Goal: Contribute content: Add original content to the website for others to see

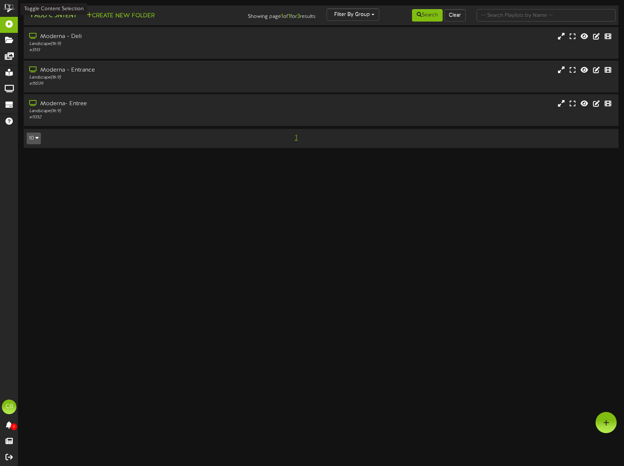
click at [53, 18] on button "Add Content" at bounding box center [53, 15] width 52 height 9
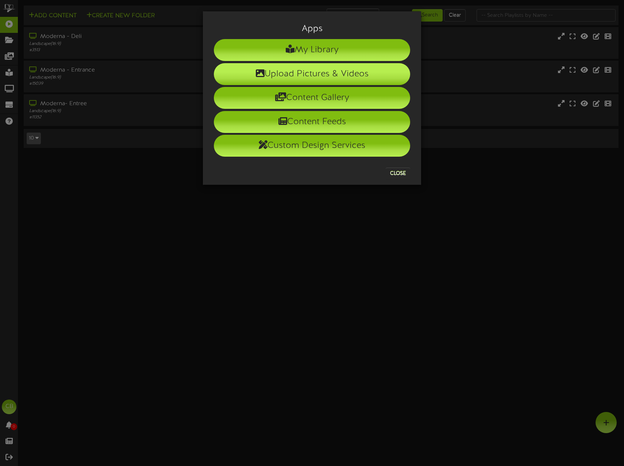
click at [355, 71] on li "Upload Pictures & Videos" at bounding box center [312, 74] width 196 height 22
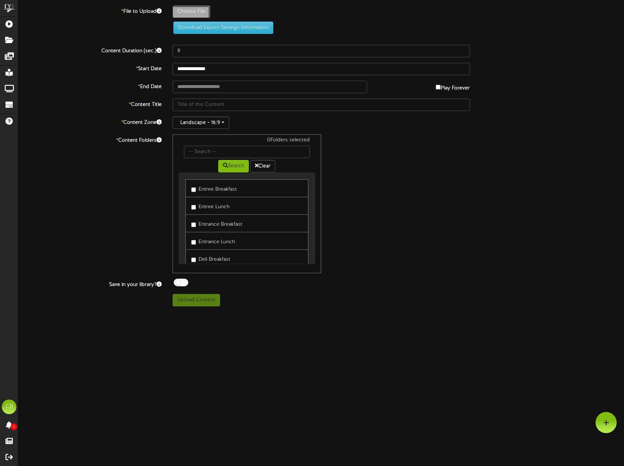
type input "**********"
type input "GameMeatxAthleticPerformance"
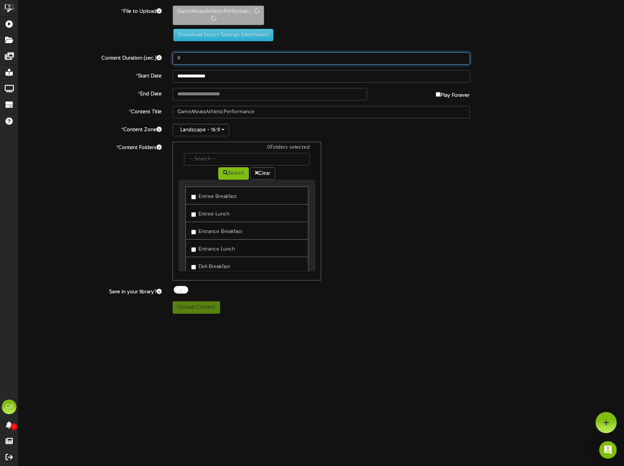
drag, startPoint x: 188, startPoint y: 55, endPoint x: 106, endPoint y: 55, distance: 82.1
click at [106, 55] on div "Content Duration (sec.) 8" at bounding box center [321, 58] width 617 height 12
type input "15"
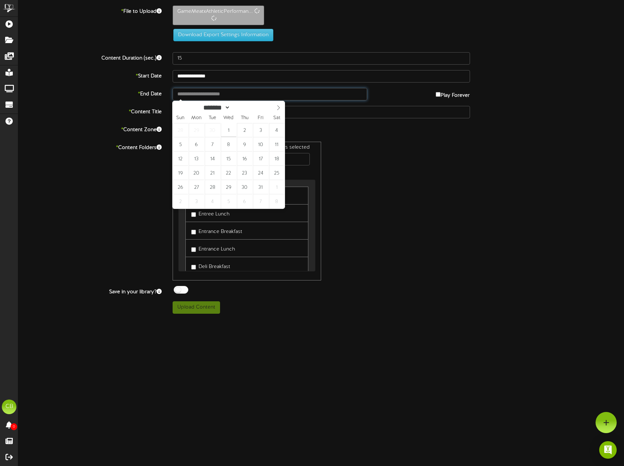
click at [210, 94] on input "text" at bounding box center [270, 94] width 194 height 12
type input "**********"
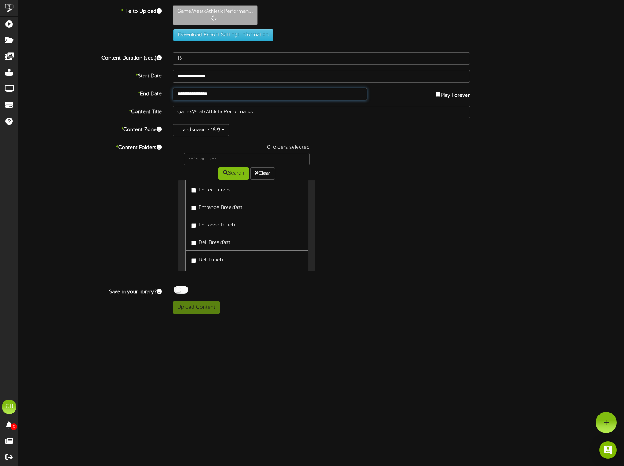
scroll to position [53, 0]
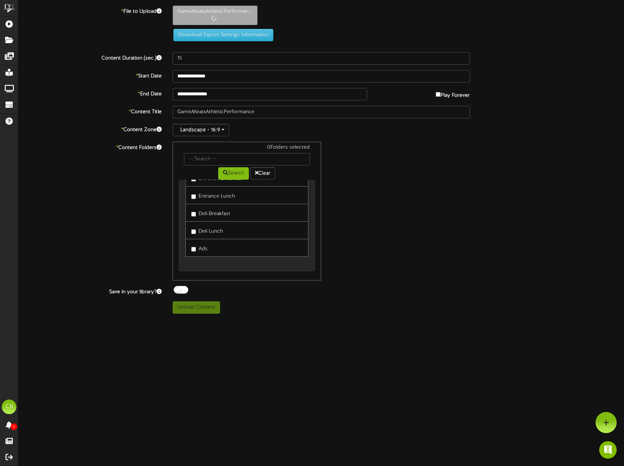
click at [208, 247] on link "Ads" at bounding box center [246, 248] width 123 height 18
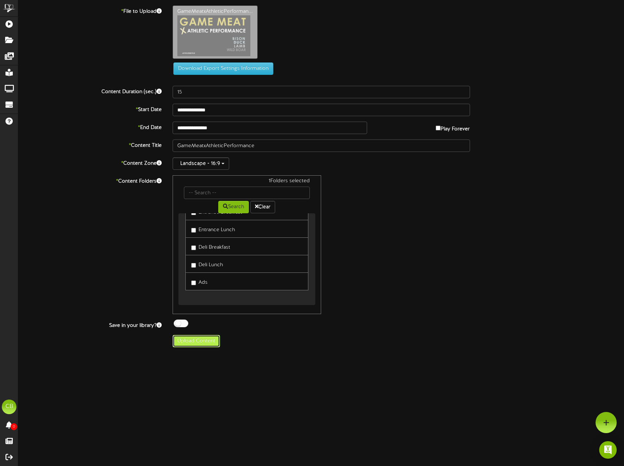
click at [194, 345] on button "Upload Content" at bounding box center [196, 341] width 47 height 12
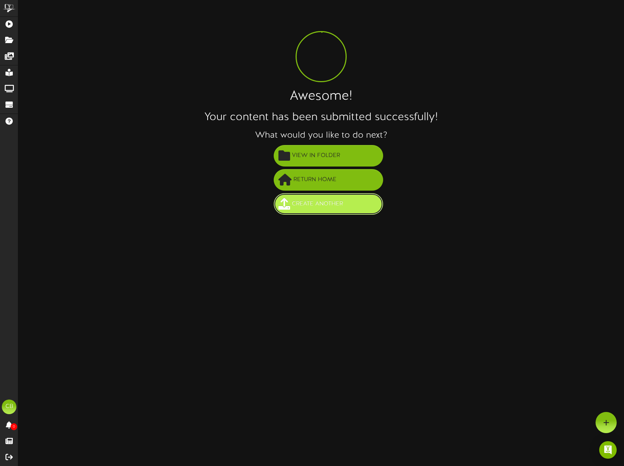
click at [365, 206] on button "Create Another" at bounding box center [328, 204] width 109 height 22
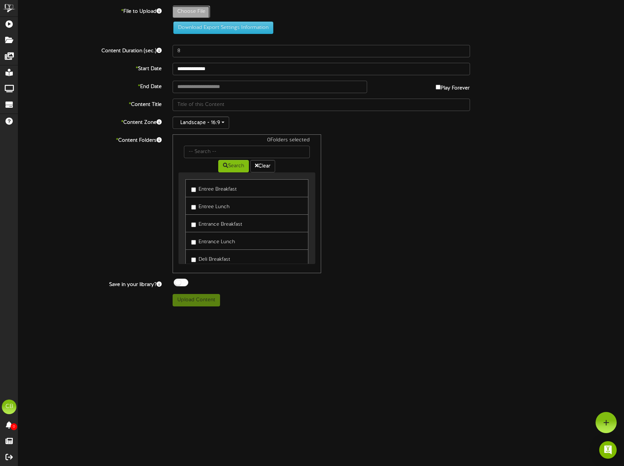
type input "**********"
type input "octbc"
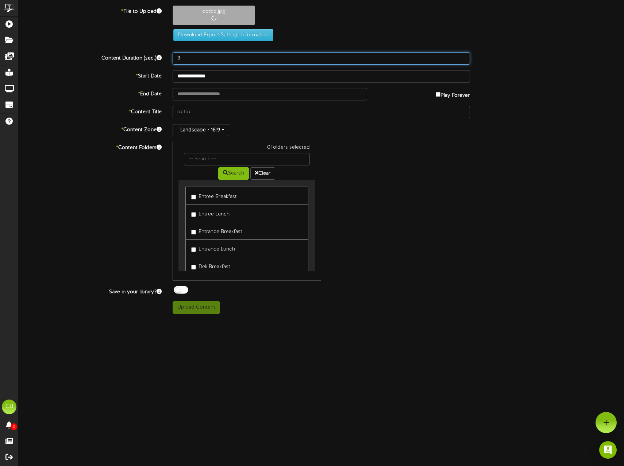
drag, startPoint x: 204, startPoint y: 58, endPoint x: 137, endPoint y: 55, distance: 66.8
click at [142, 56] on div "Content Duration (sec.) 8" at bounding box center [321, 58] width 617 height 12
type input "15"
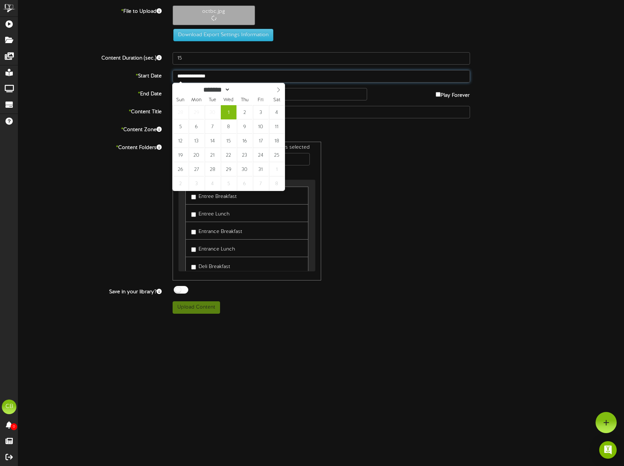
click at [226, 79] on input "**********" at bounding box center [321, 76] width 297 height 12
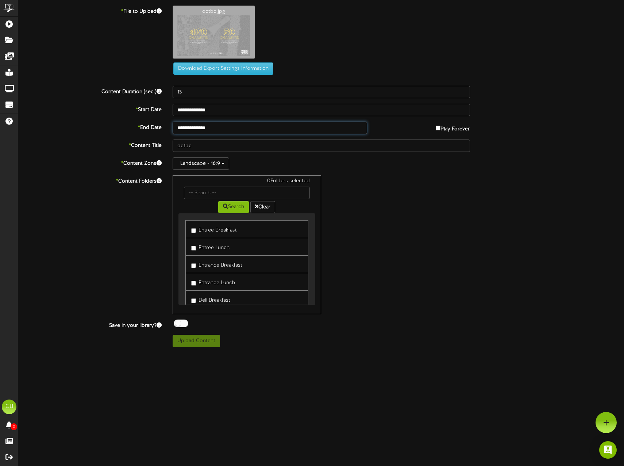
click at [229, 133] on body "ChannelValet Playlists Folders Messages My Library Groups Devices Help CB Cheri…" at bounding box center [312, 176] width 624 height 352
click at [216, 281] on link "Ads" at bounding box center [246, 281] width 123 height 18
click at [197, 285] on label "Ads" at bounding box center [199, 281] width 16 height 10
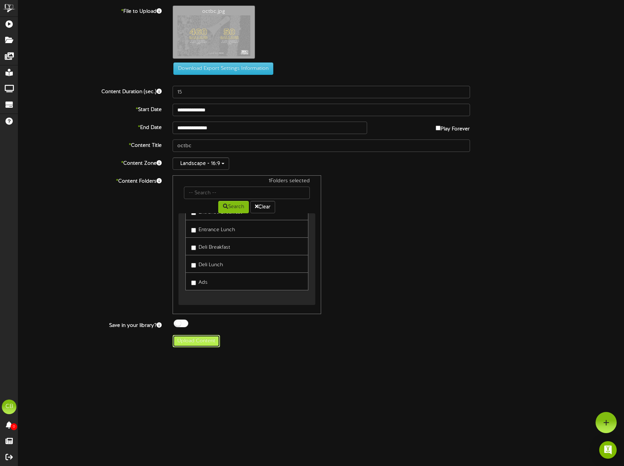
click at [204, 343] on button "Upload Content" at bounding box center [196, 341] width 47 height 12
type input "**********"
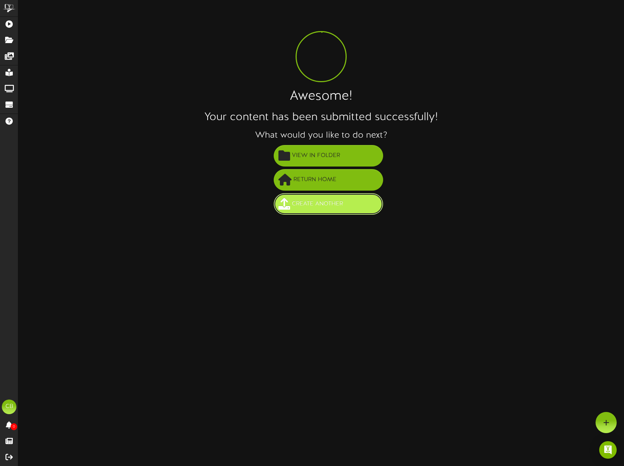
click at [331, 197] on button "Create Another" at bounding box center [328, 204] width 109 height 22
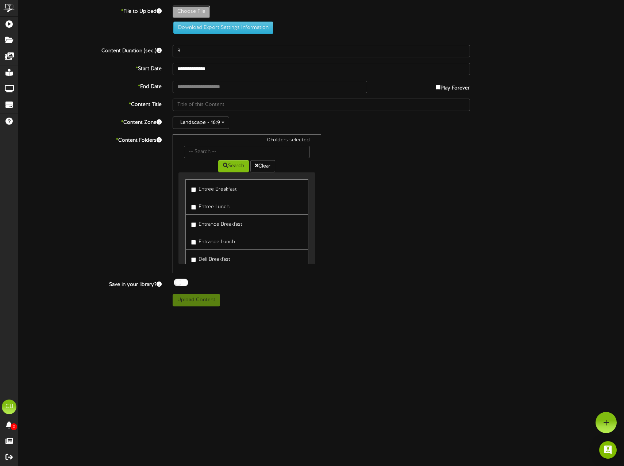
type input "**********"
type input "fish"
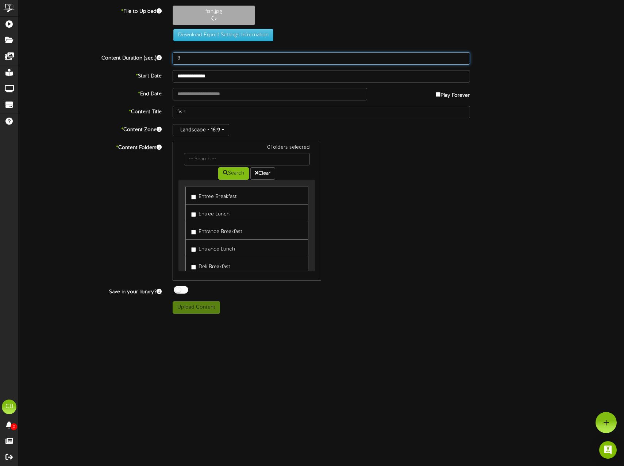
drag, startPoint x: 206, startPoint y: 54, endPoint x: 117, endPoint y: 56, distance: 88.7
click at [137, 55] on div "Content Duration (sec.) 8" at bounding box center [321, 58] width 617 height 12
type input "15"
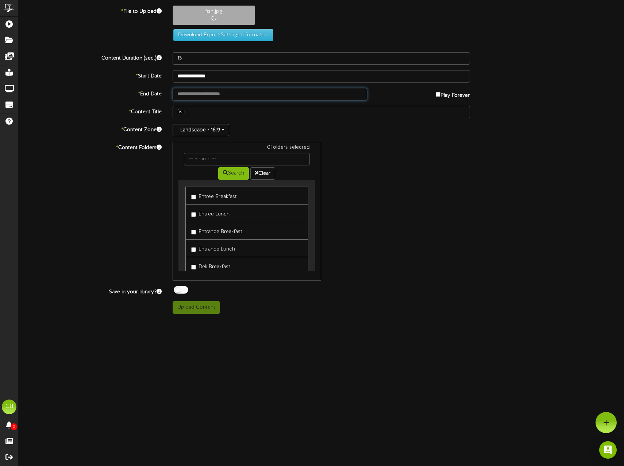
click at [205, 95] on input "text" at bounding box center [270, 94] width 194 height 12
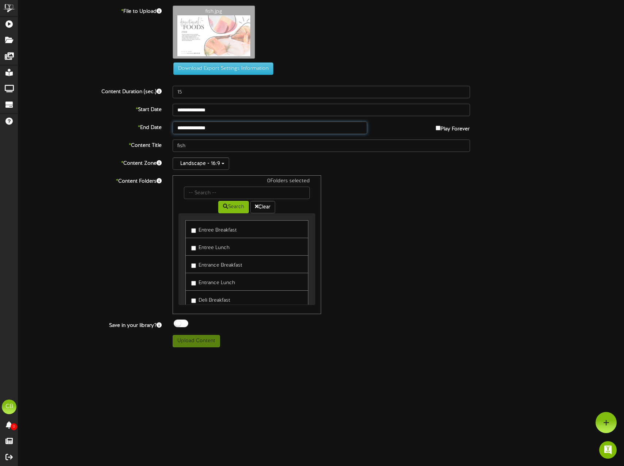
type input "**********"
click at [194, 279] on label "Ads" at bounding box center [199, 281] width 16 height 10
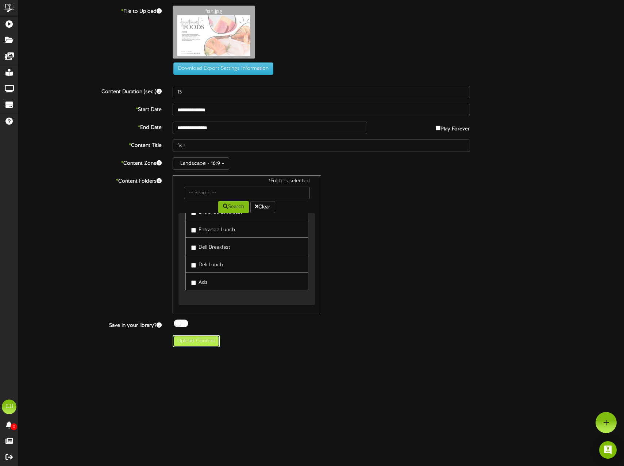
click at [211, 340] on button "Upload Content" at bounding box center [196, 341] width 47 height 12
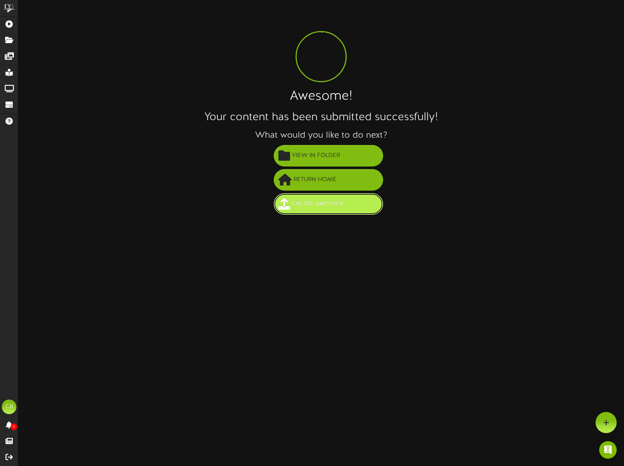
click at [315, 206] on span "Create Another" at bounding box center [317, 204] width 55 height 12
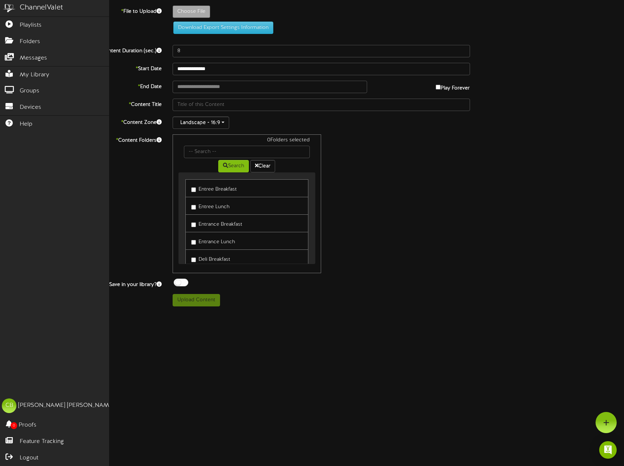
click at [3, 10] on img at bounding box center [9, 8] width 18 height 16
click at [24, 24] on span "Playlists" at bounding box center [31, 25] width 22 height 8
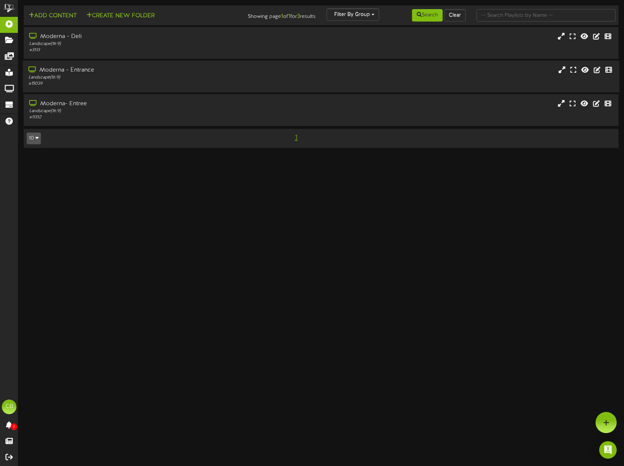
click at [157, 74] on div "Moderna - Entrance" at bounding box center [147, 70] width 238 height 8
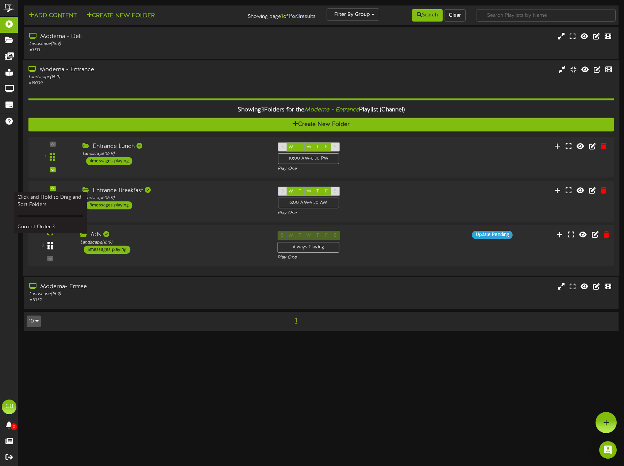
click at [53, 246] on div at bounding box center [50, 245] width 17 height 19
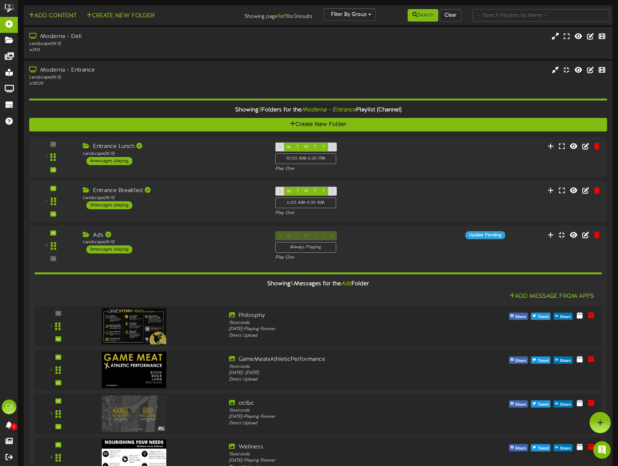
click at [45, 24] on td "Add Content Create New Folder Showing page 1 of 1 for 3 results Filter By Group…" at bounding box center [318, 15] width 589 height 20
click at [52, 15] on button "Add Content" at bounding box center [53, 15] width 52 height 9
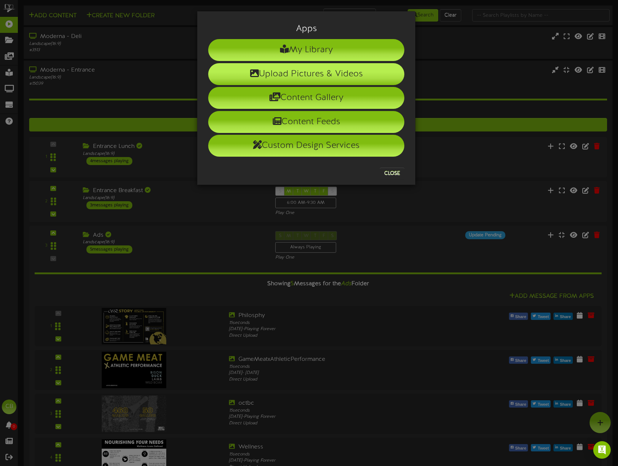
click at [349, 72] on li "Upload Pictures & Videos" at bounding box center [306, 74] width 196 height 22
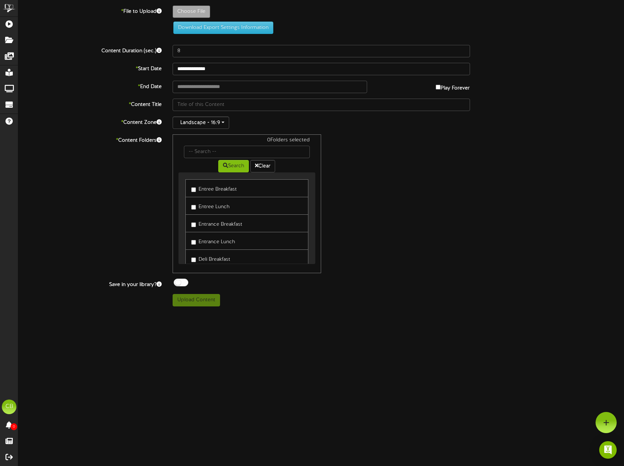
click at [196, 5] on label "Choose File" at bounding box center [192, 11] width 38 height 12
type input "**********"
type input "hhm"
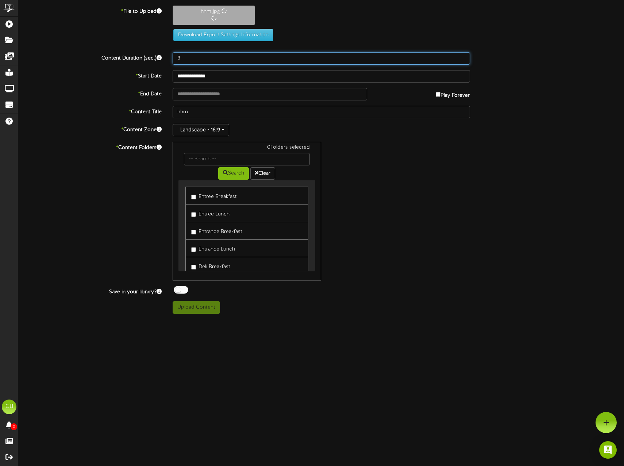
drag, startPoint x: 197, startPoint y: 59, endPoint x: 118, endPoint y: 59, distance: 78.8
click at [126, 59] on div "Content Duration (sec.) 8" at bounding box center [321, 58] width 617 height 12
type input "15"
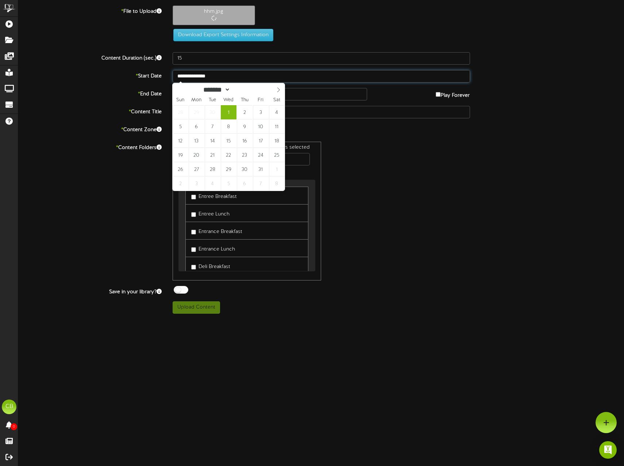
click at [193, 80] on input "**********" at bounding box center [321, 76] width 297 height 12
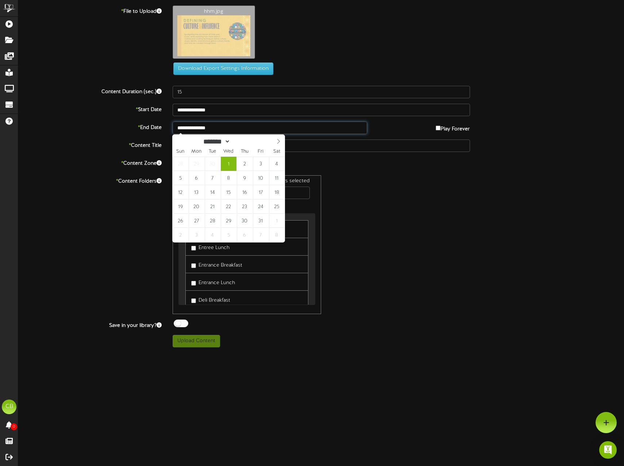
click at [201, 130] on input "**********" at bounding box center [270, 127] width 194 height 12
type input "**********"
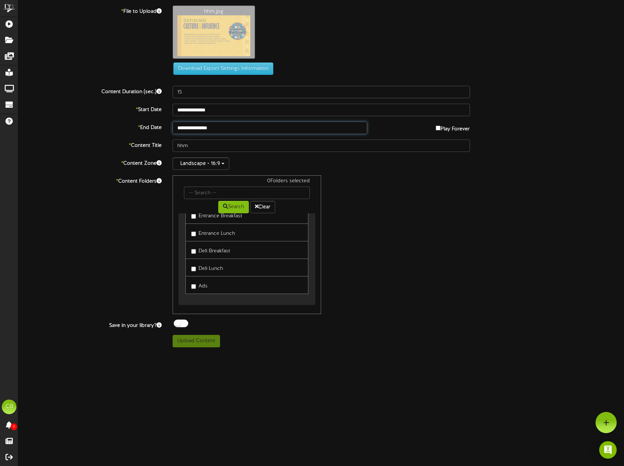
scroll to position [53, 0]
click at [196, 339] on button "Upload Content" at bounding box center [196, 341] width 47 height 12
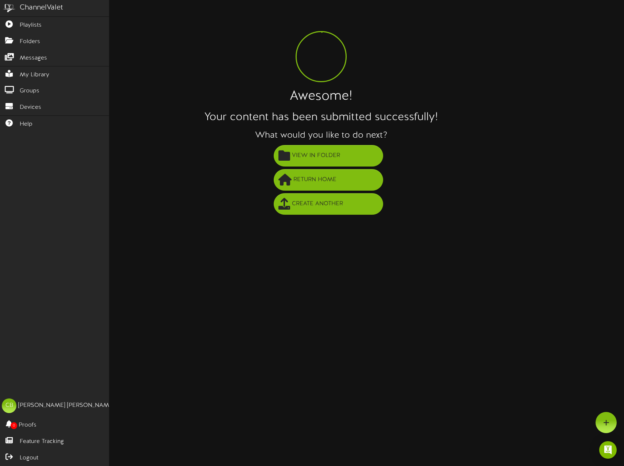
click at [6, 12] on img at bounding box center [9, 8] width 18 height 16
click at [37, 12] on div "ChannelValet" at bounding box center [41, 8] width 43 height 11
click at [26, 34] on link "Folders" at bounding box center [54, 41] width 109 height 16
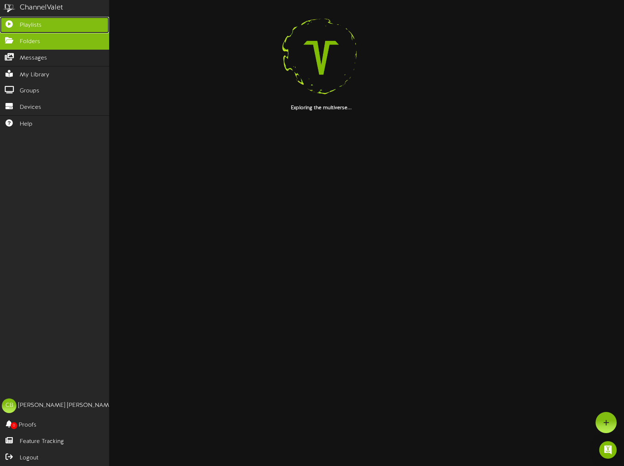
click at [33, 22] on span "Playlists" at bounding box center [31, 25] width 22 height 8
